Goal: Task Accomplishment & Management: Manage account settings

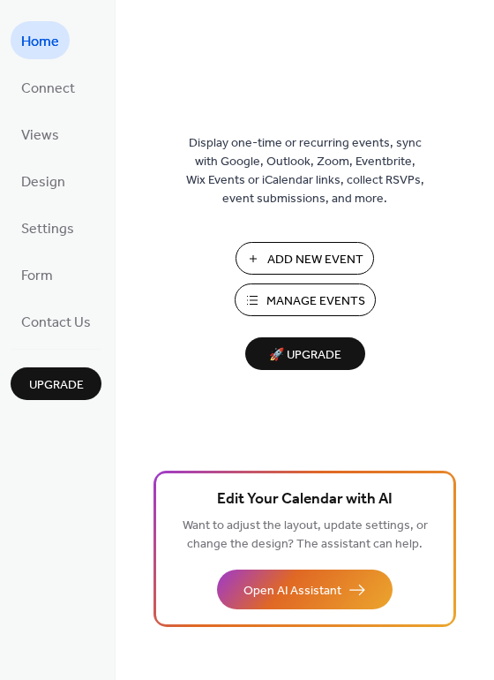
click at [310, 299] on span "Manage Events" at bounding box center [316, 301] width 99 height 19
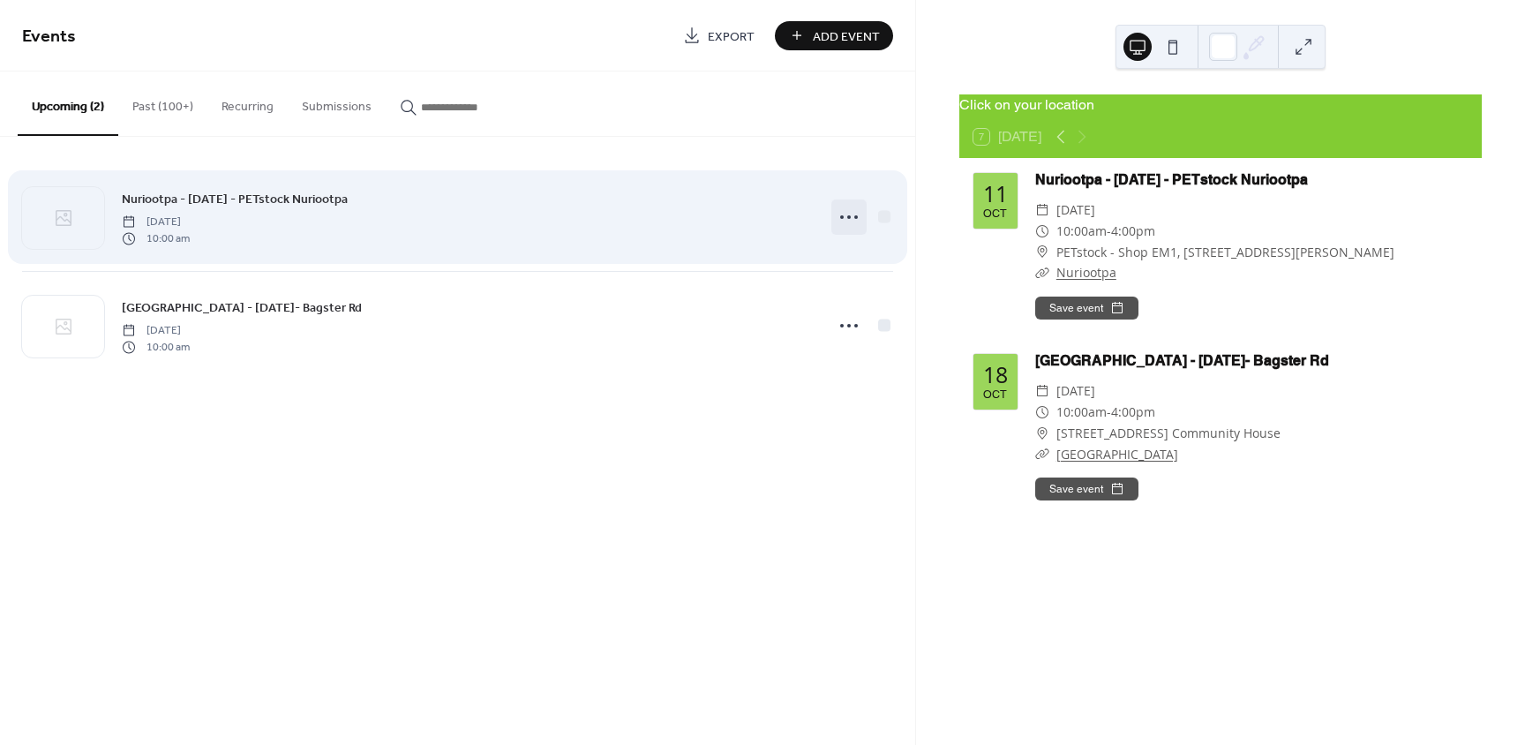
click at [846, 215] on icon at bounding box center [849, 217] width 28 height 28
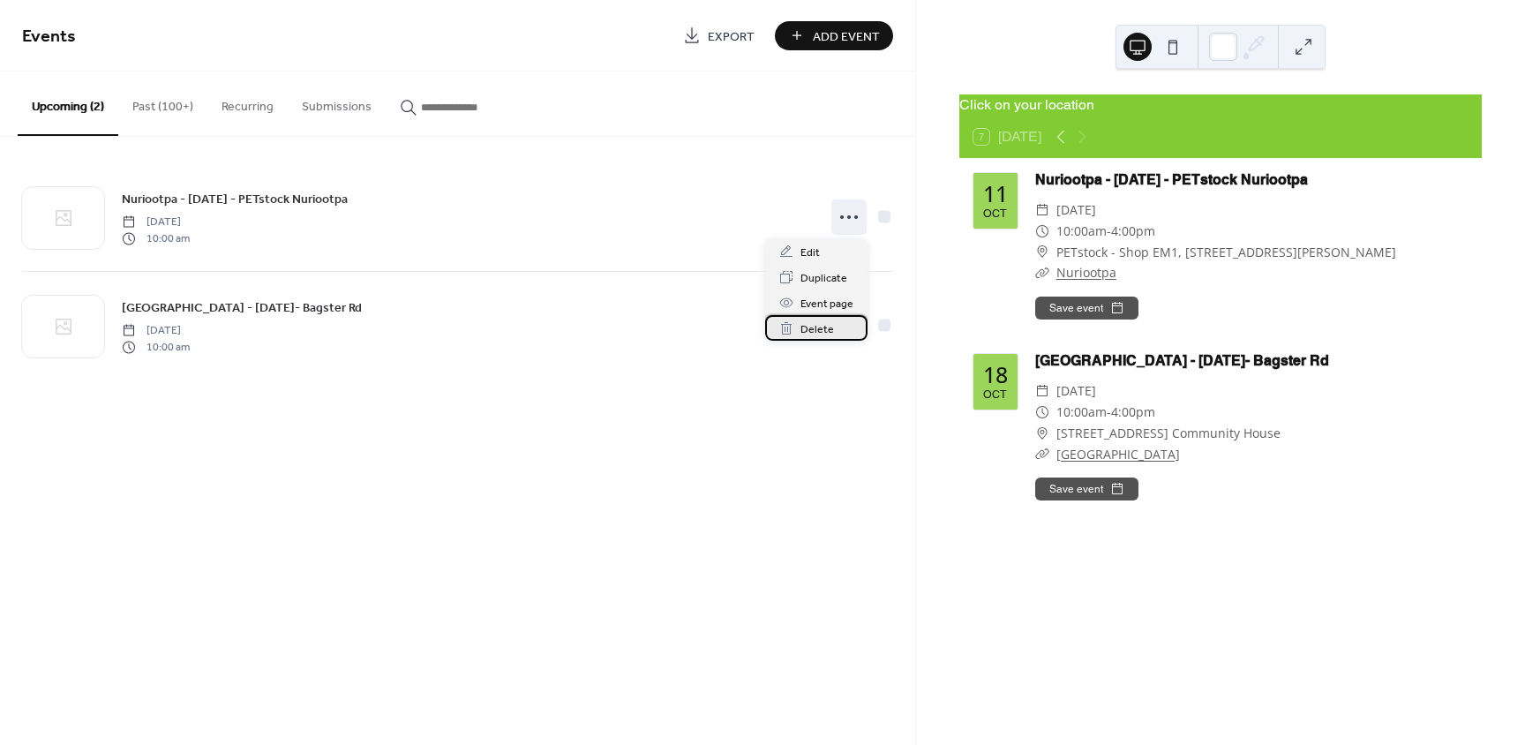
click at [837, 327] on div "Delete" at bounding box center [816, 328] width 102 height 26
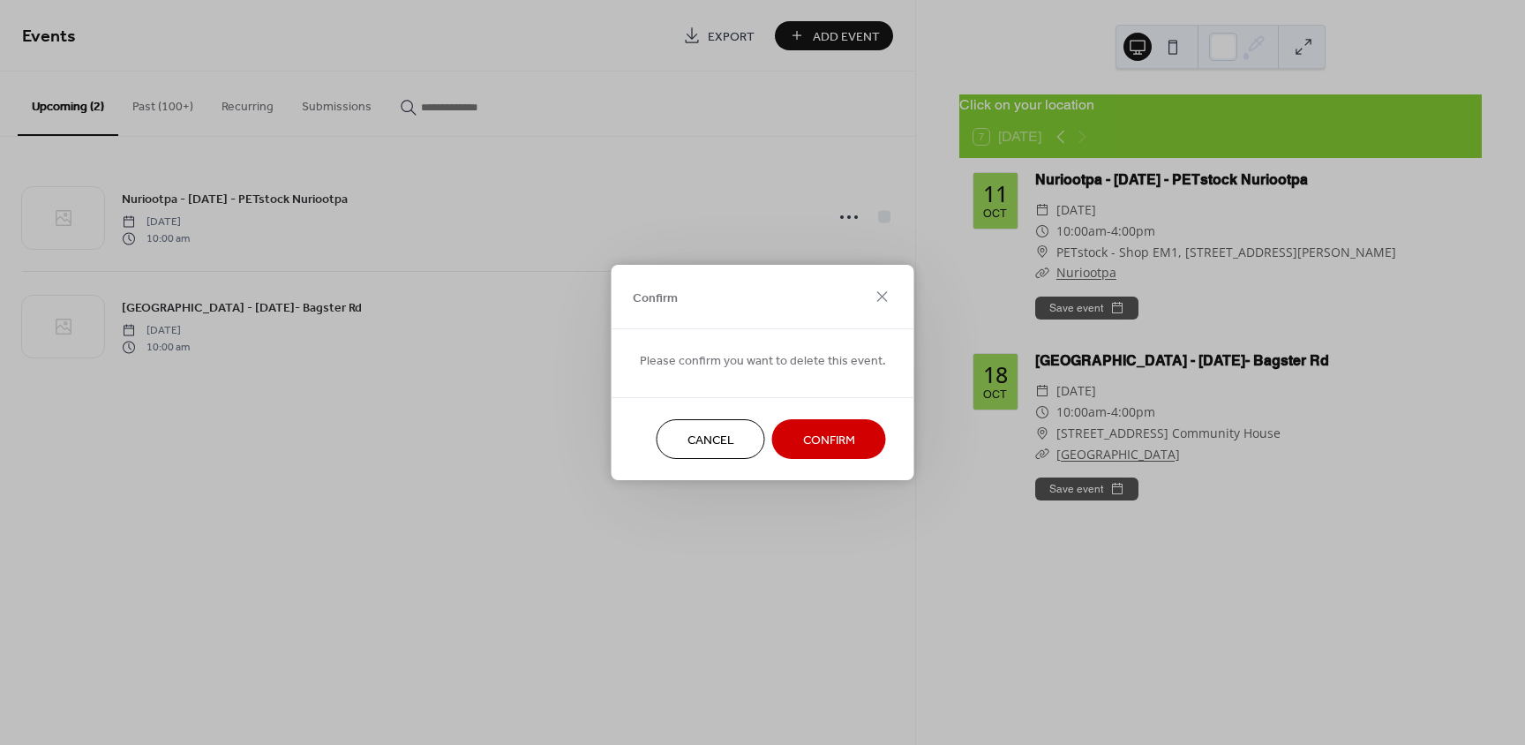
click at [838, 435] on span "Confirm" at bounding box center [829, 441] width 52 height 19
